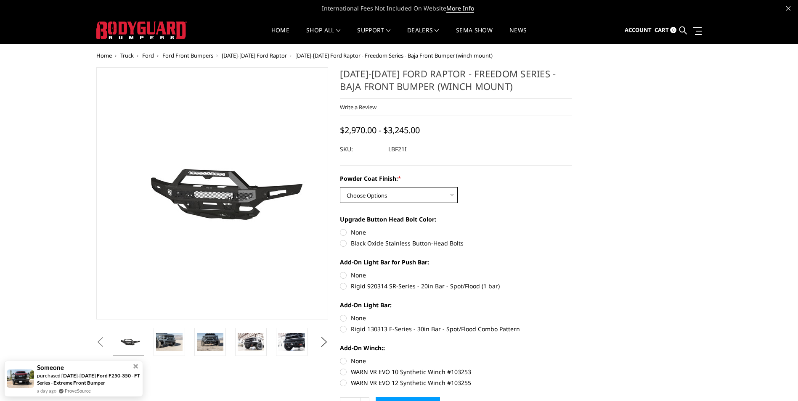
click at [443, 196] on select "Choose Options Bare Metal Texture Black Powder Coat" at bounding box center [399, 195] width 118 height 16
select select "2765"
click at [340, 187] on select "Choose Options Bare Metal Texture Black Powder Coat" at bounding box center [399, 195] width 118 height 16
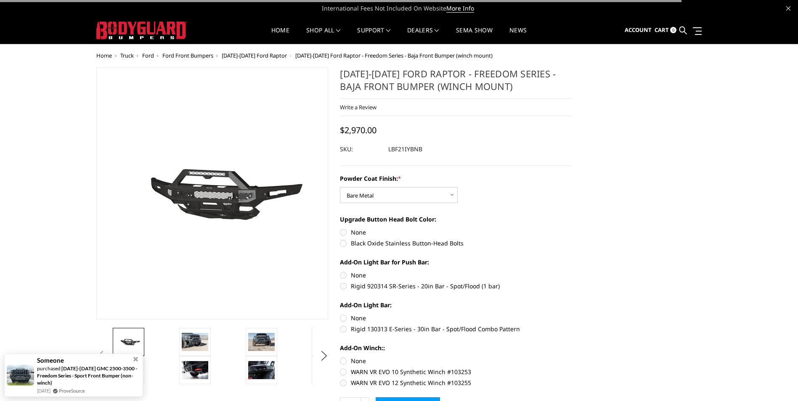
click at [537, 203] on div "Powder Coat Finish: * Choose Options Bare Metal Texture Black Powder Coat" at bounding box center [456, 188] width 232 height 29
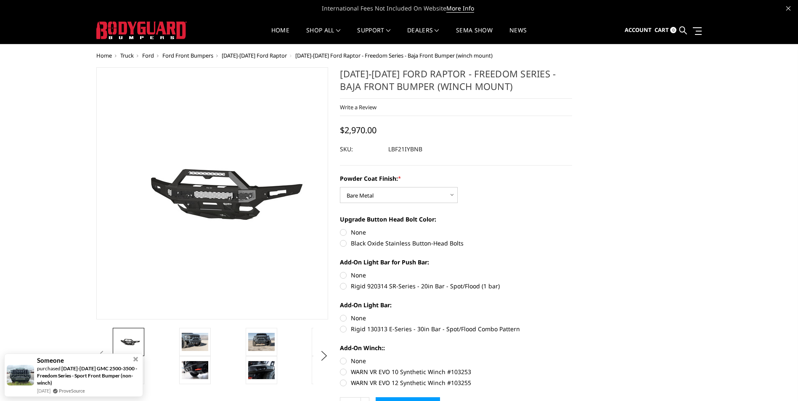
scroll to position [42, 0]
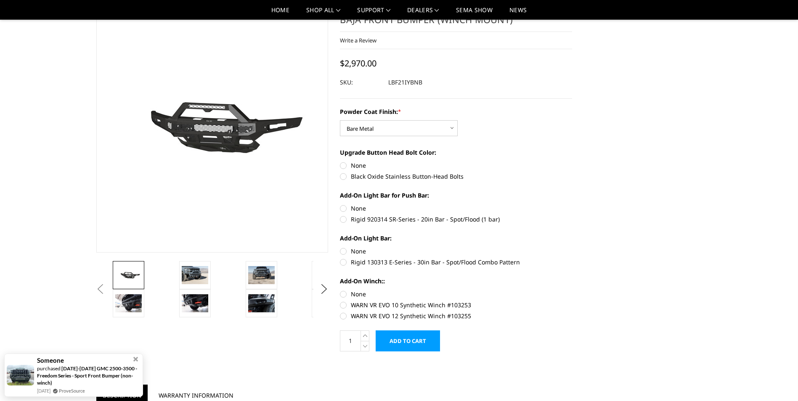
click at [343, 180] on label "Black Oxide Stainless Button-Head Bolts" at bounding box center [456, 176] width 232 height 9
click at [572, 162] on input "Black Oxide Stainless Button-Head Bolts" at bounding box center [572, 161] width 0 height 0
radio input "true"
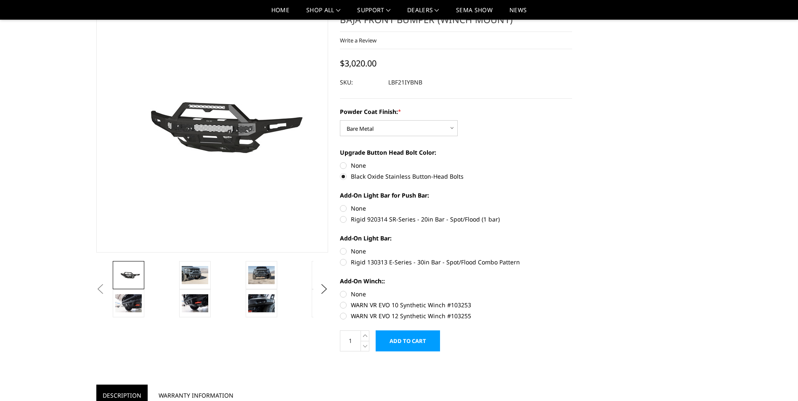
click at [342, 317] on label "WARN VR EVO 12 Synthetic Winch #103255" at bounding box center [456, 316] width 232 height 9
click at [572, 301] on input "WARN VR EVO 12 Synthetic Winch #103255" at bounding box center [572, 301] width 0 height 0
radio input "true"
